Goal: Find specific page/section: Find specific page/section

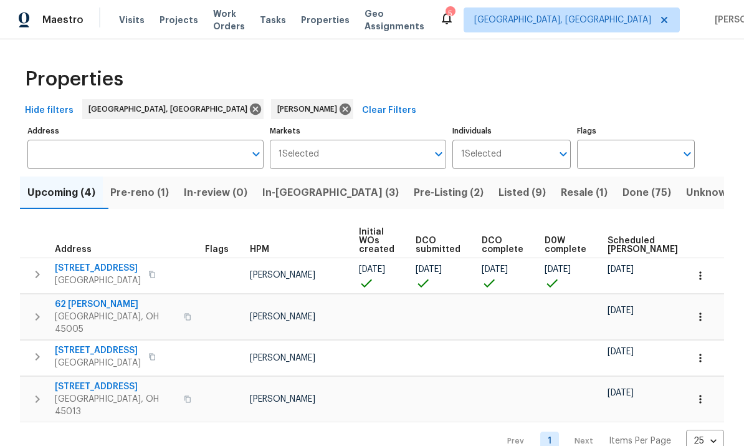
scroll to position [7, 0]
click at [302, 193] on span "In-[GEOGRAPHIC_DATA] (3)" at bounding box center [330, 192] width 136 height 17
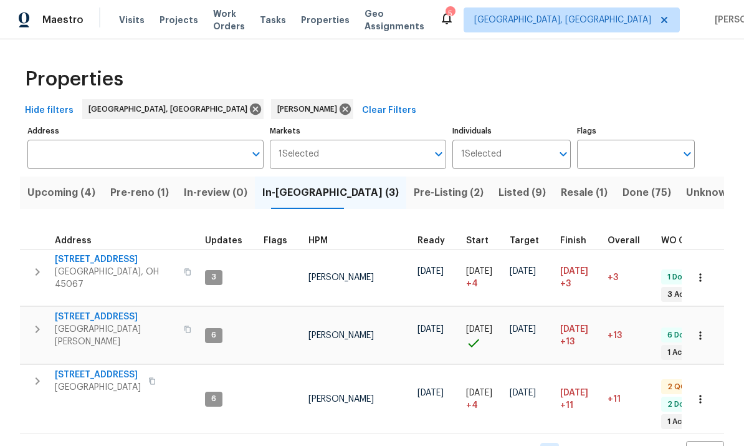
click at [45, 310] on button "button" at bounding box center [37, 328] width 25 height 37
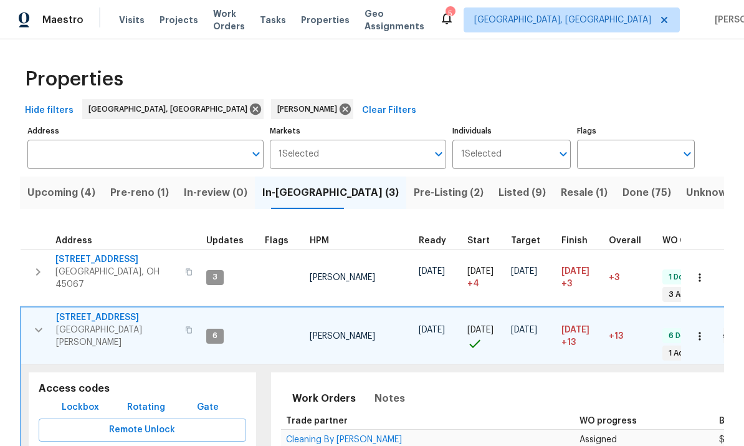
click at [107, 311] on span "7795 Rock Port Way" at bounding box center [117, 317] width 122 height 12
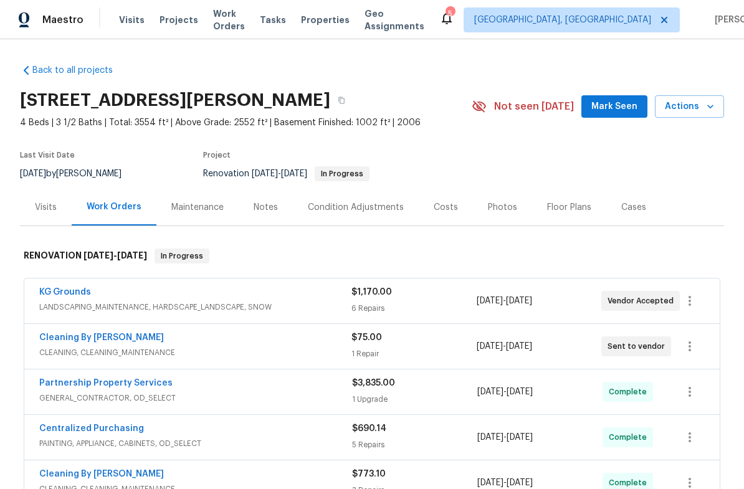
click at [495, 204] on div "Photos" at bounding box center [502, 207] width 29 height 12
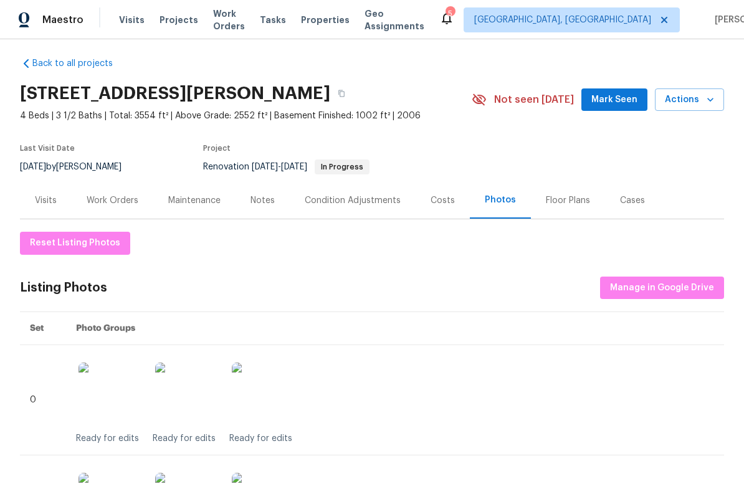
scroll to position [4, 0]
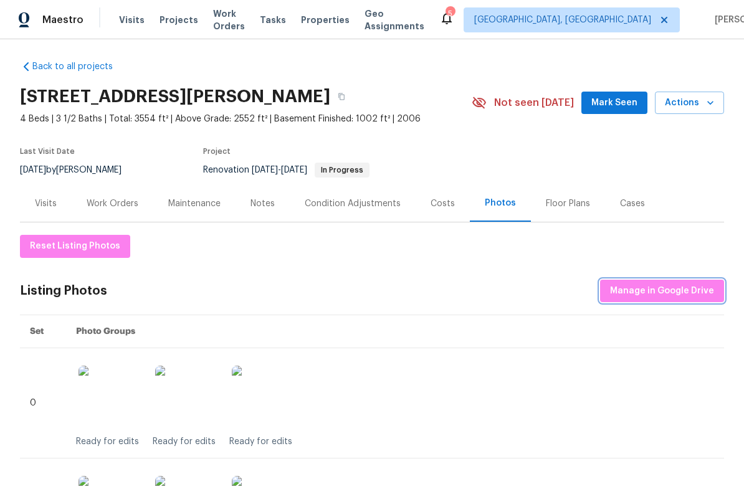
click at [669, 284] on span "Manage in Google Drive" at bounding box center [662, 292] width 104 height 16
